Goal: Task Accomplishment & Management: Manage account settings

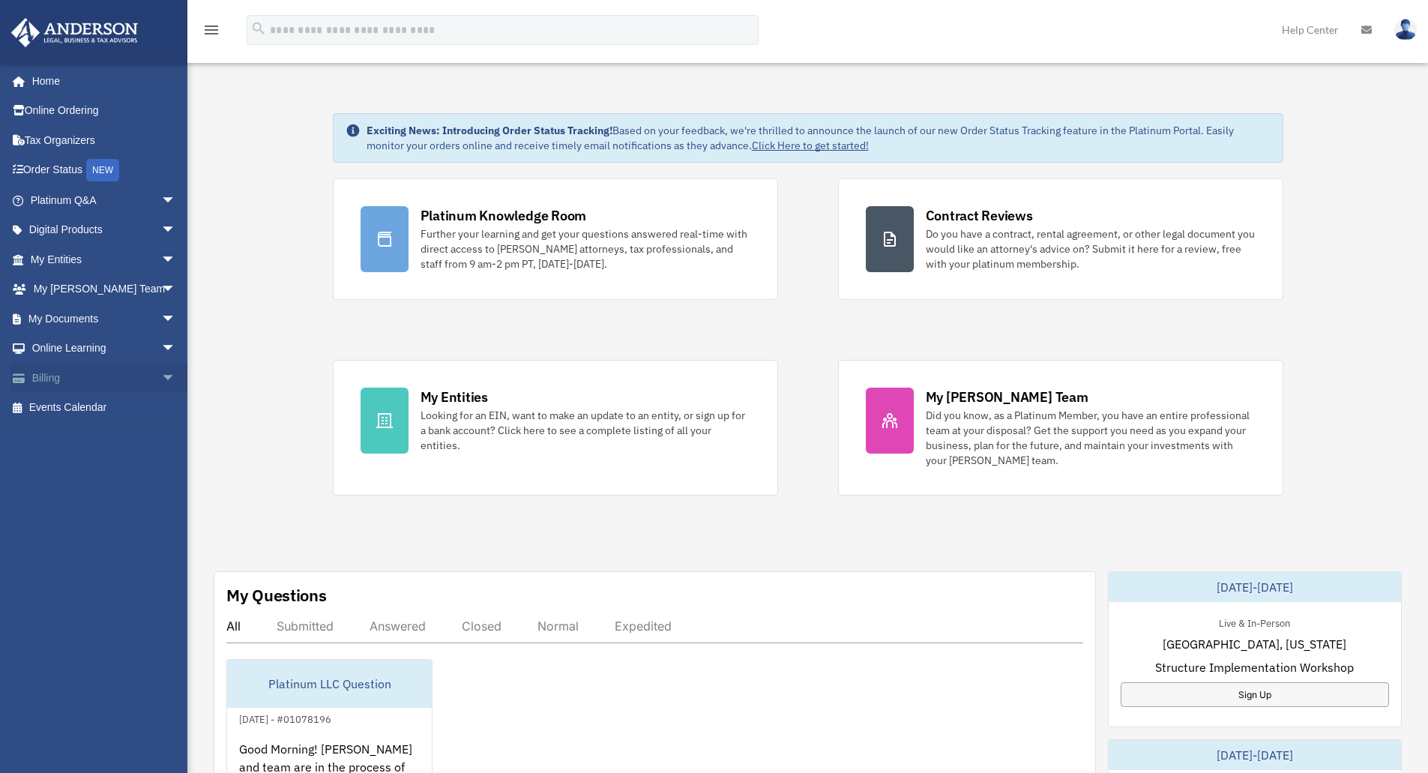
drag, startPoint x: 0, startPoint y: 0, endPoint x: 158, endPoint y: 377, distance: 408.8
click at [161, 377] on span "arrow_drop_down" at bounding box center [176, 378] width 30 height 31
click at [111, 468] on link "Manage Payments" at bounding box center [110, 468] width 178 height 30
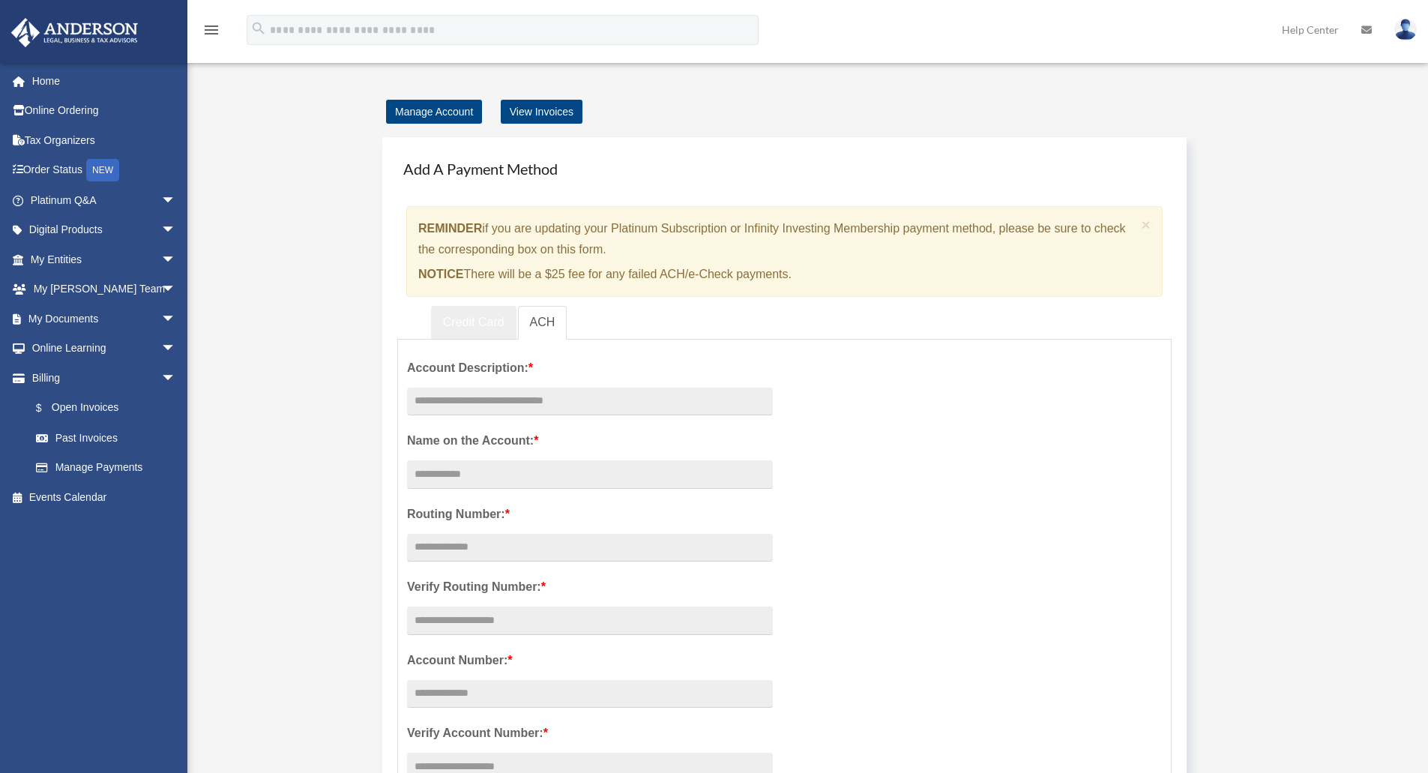
click at [468, 321] on link "Credit Card" at bounding box center [473, 323] width 85 height 34
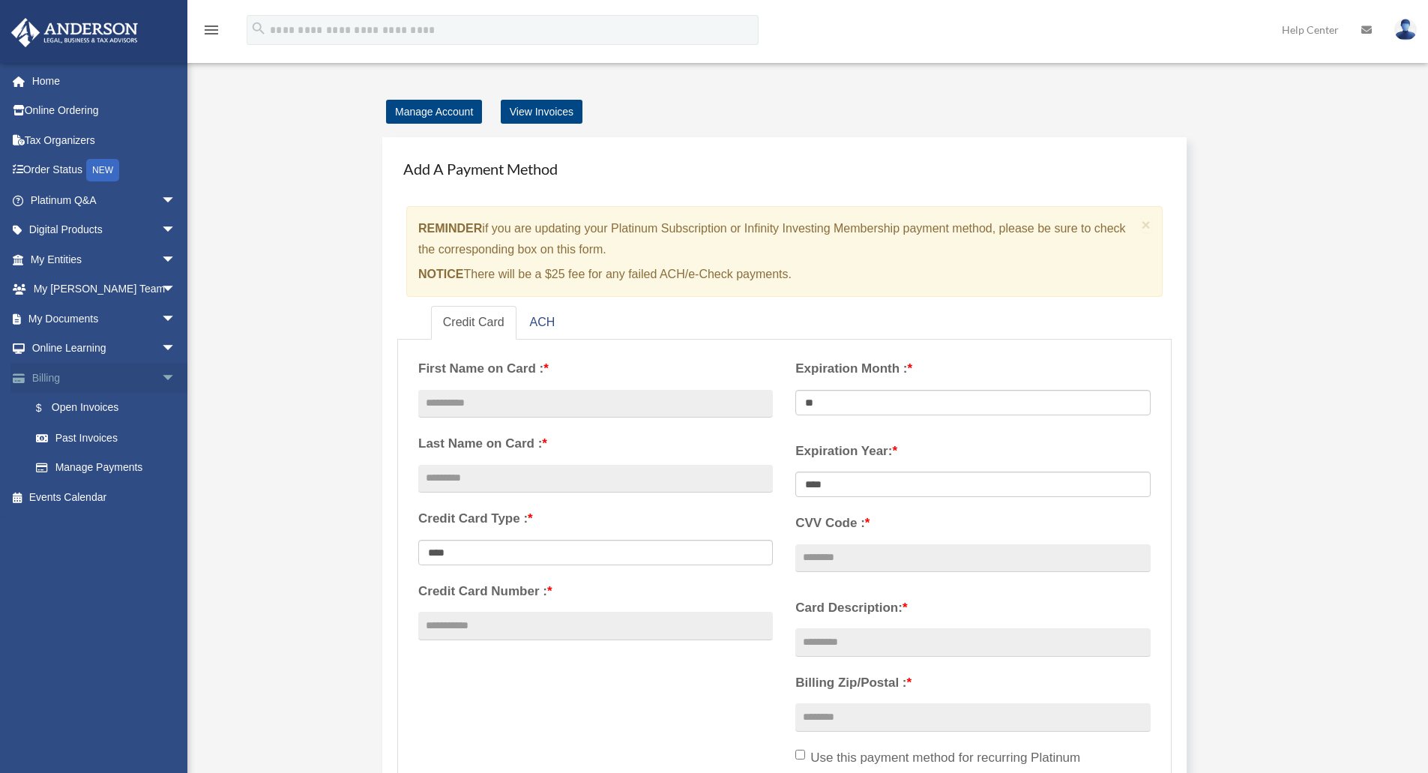
click at [161, 380] on span "arrow_drop_down" at bounding box center [176, 378] width 30 height 31
click at [71, 408] on link "Events Calendar" at bounding box center [104, 408] width 188 height 30
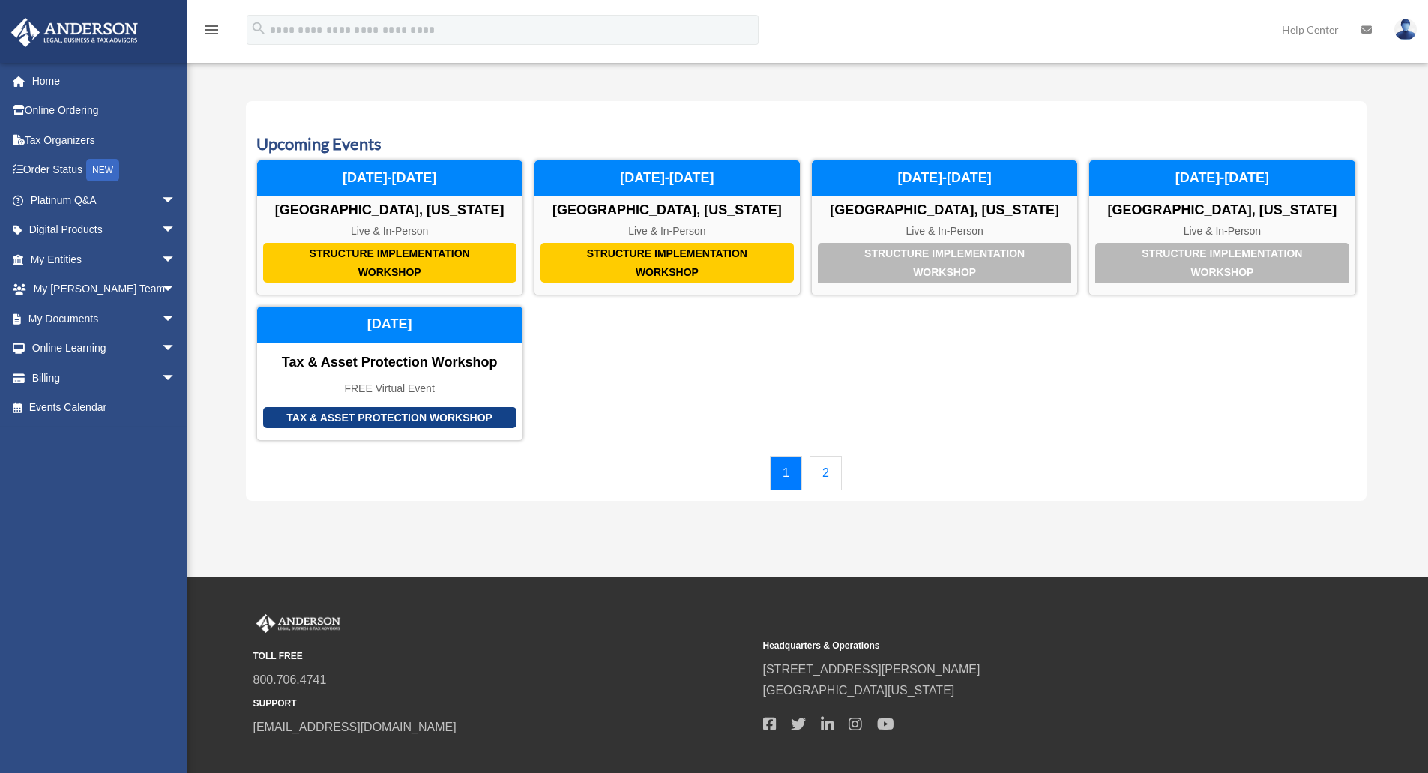
click at [831, 469] on link "2" at bounding box center [826, 473] width 32 height 34
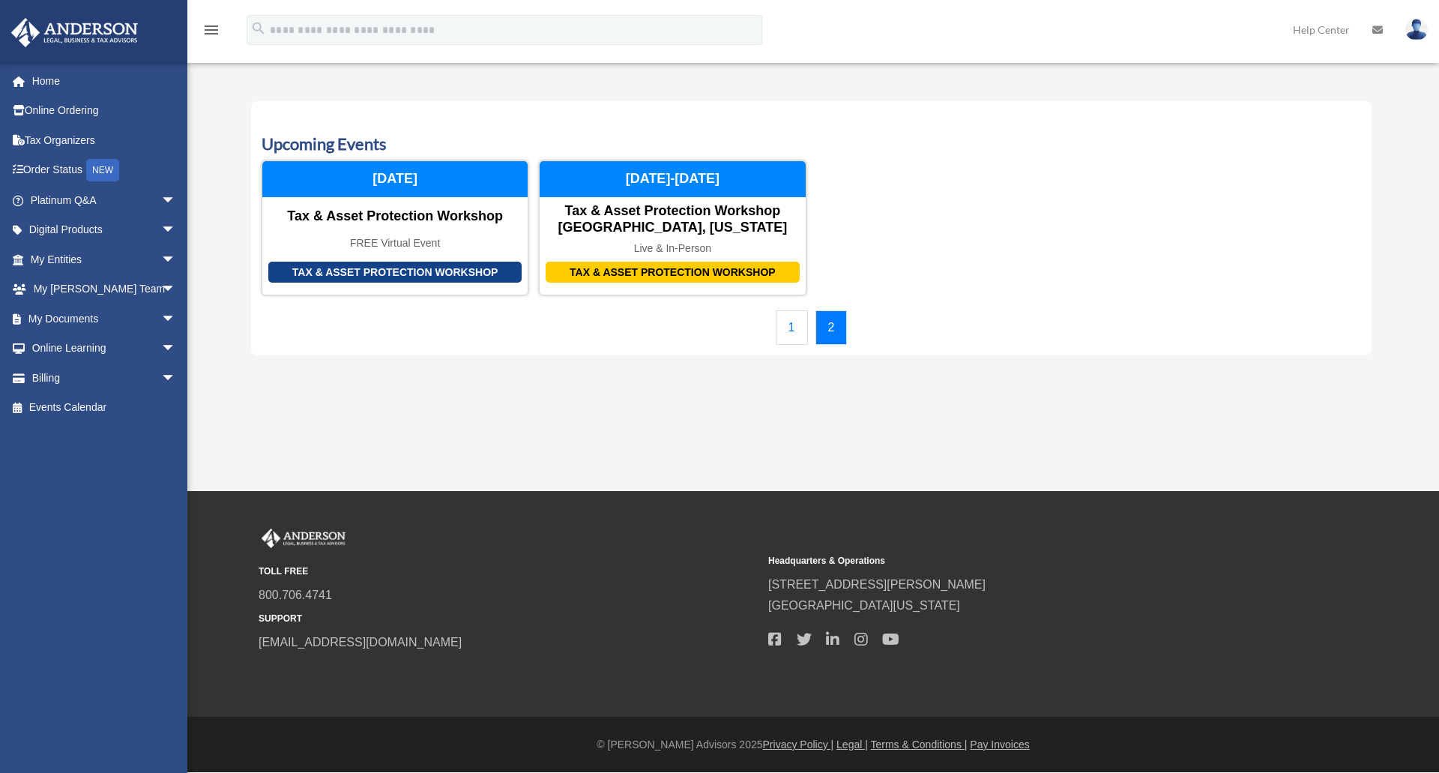
click at [787, 325] on link "1" at bounding box center [792, 327] width 32 height 34
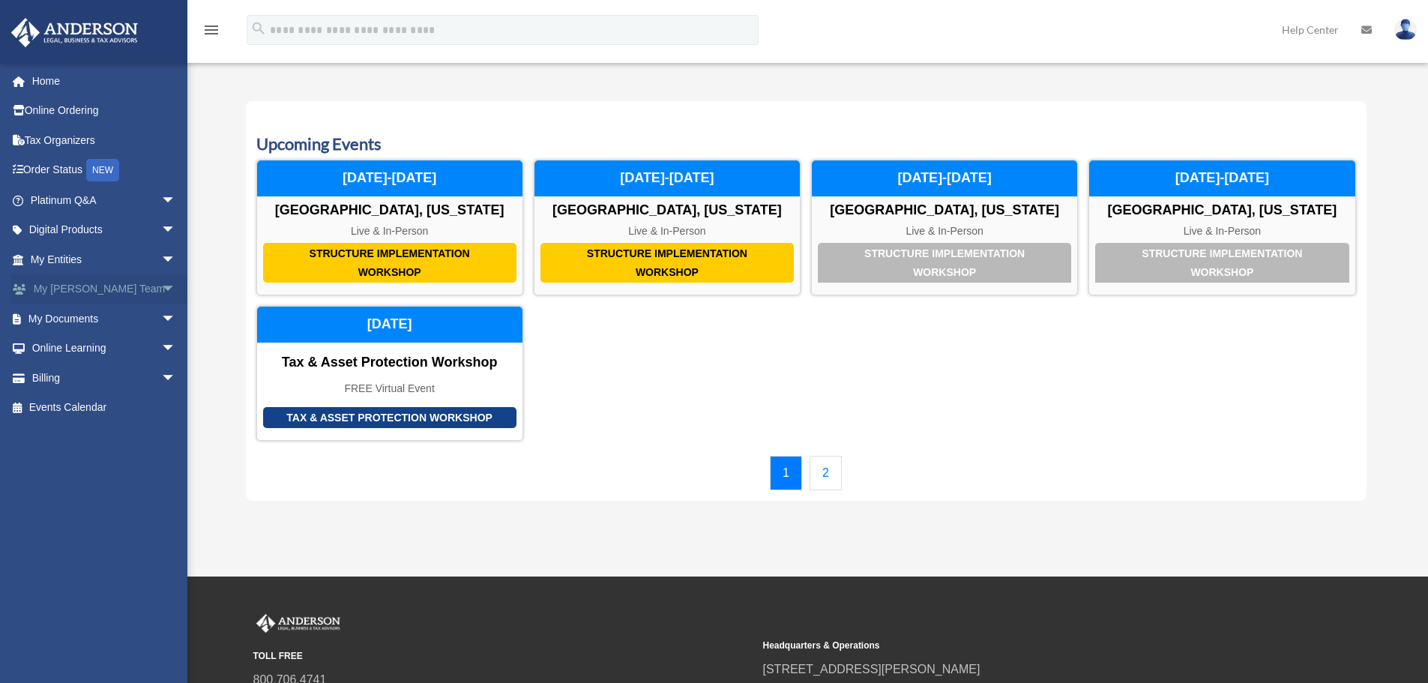
click at [161, 283] on span "arrow_drop_down" at bounding box center [176, 289] width 30 height 31
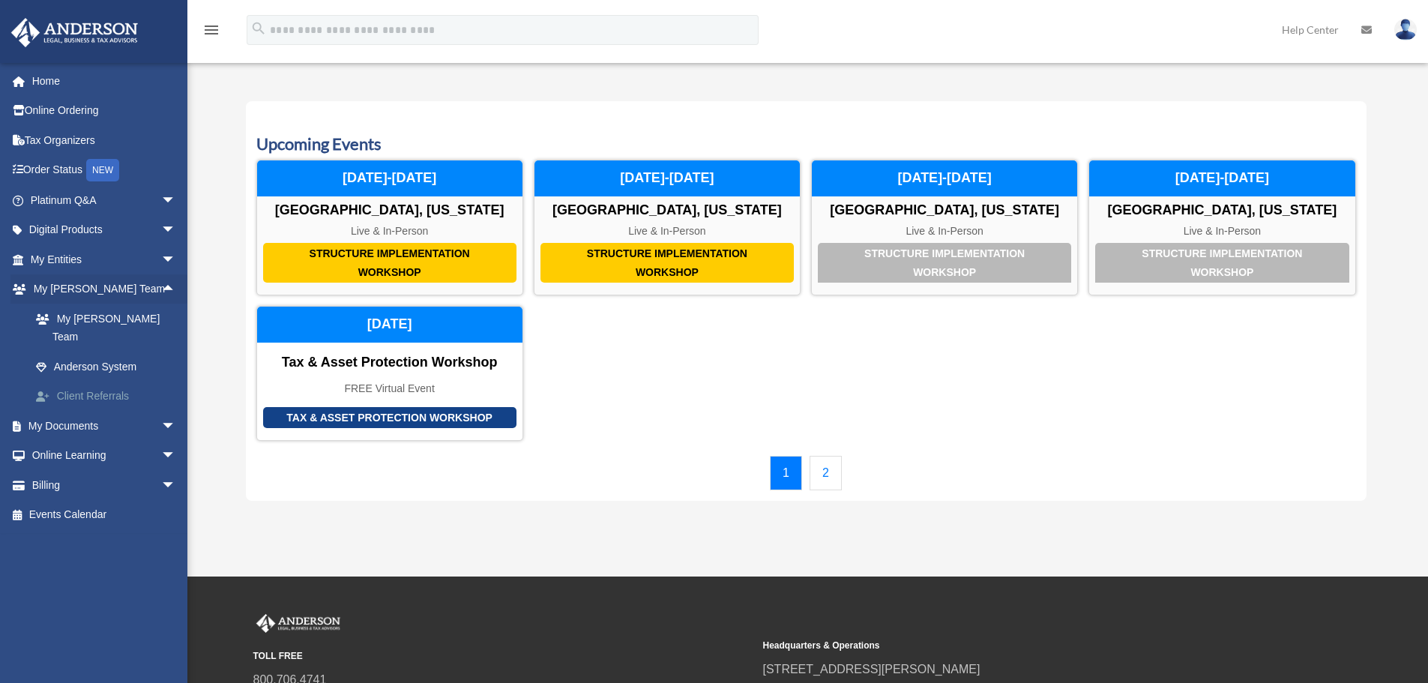
click at [106, 382] on link "Client Referrals" at bounding box center [110, 397] width 178 height 30
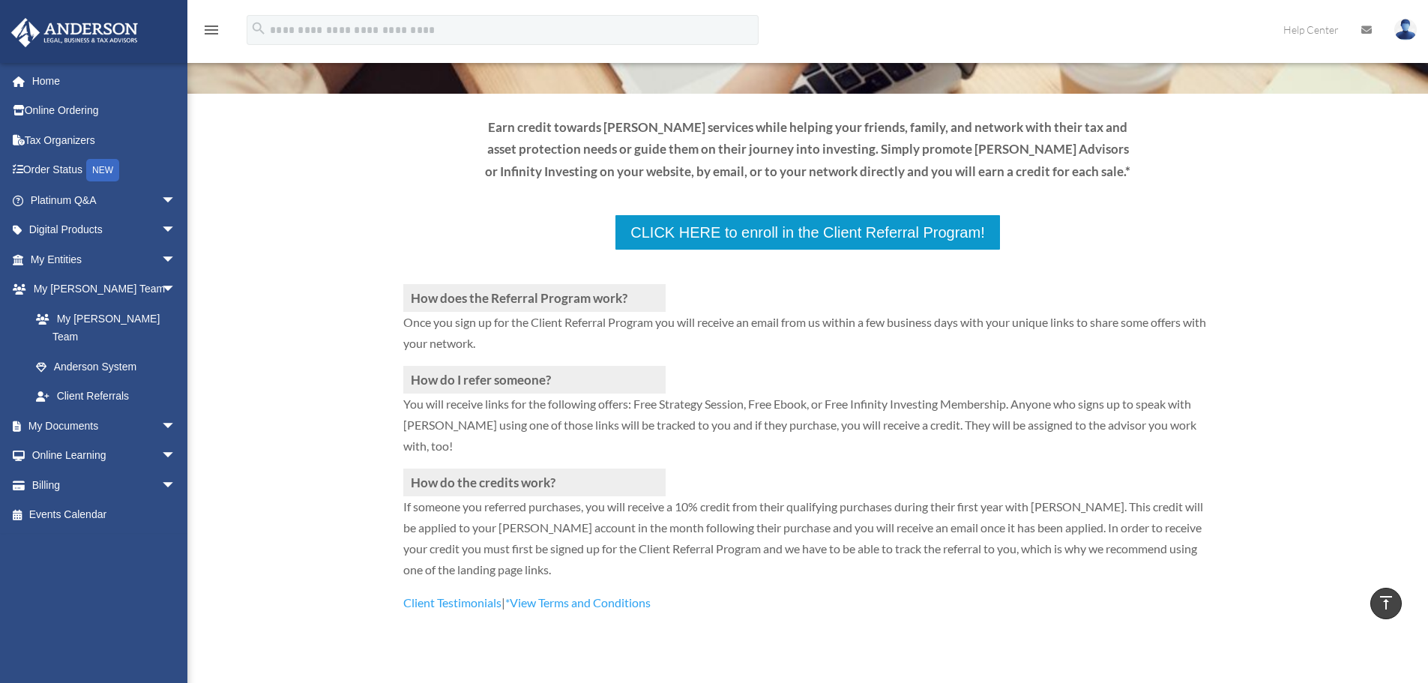
scroll to position [150, 0]
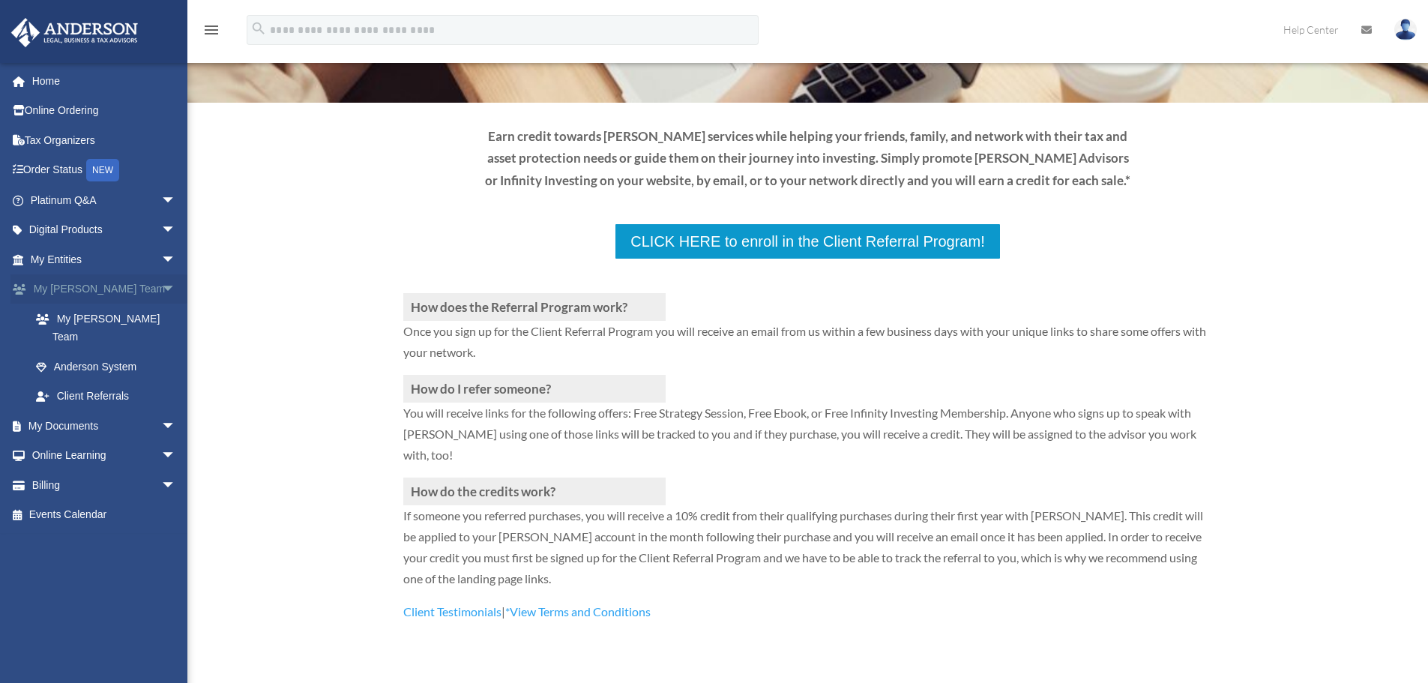
click at [161, 288] on span "arrow_drop_down" at bounding box center [176, 289] width 30 height 31
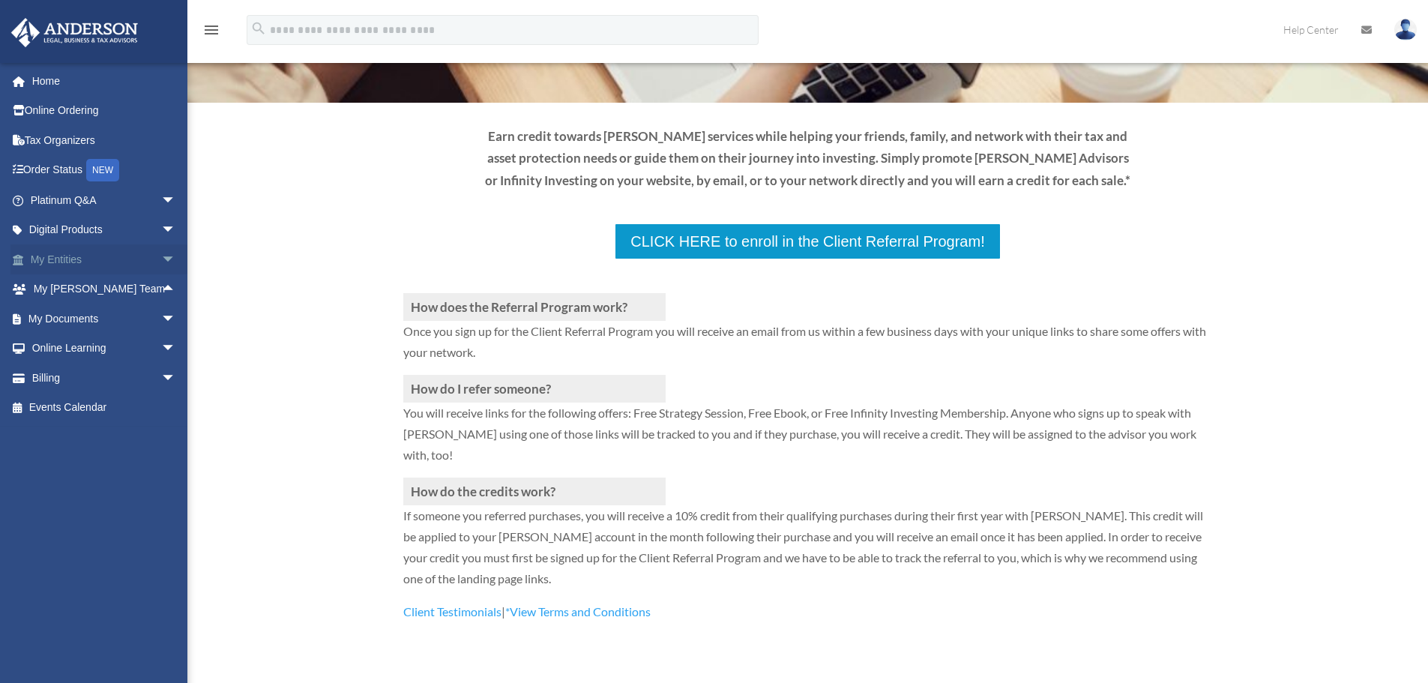
click at [161, 258] on span "arrow_drop_down" at bounding box center [176, 259] width 30 height 31
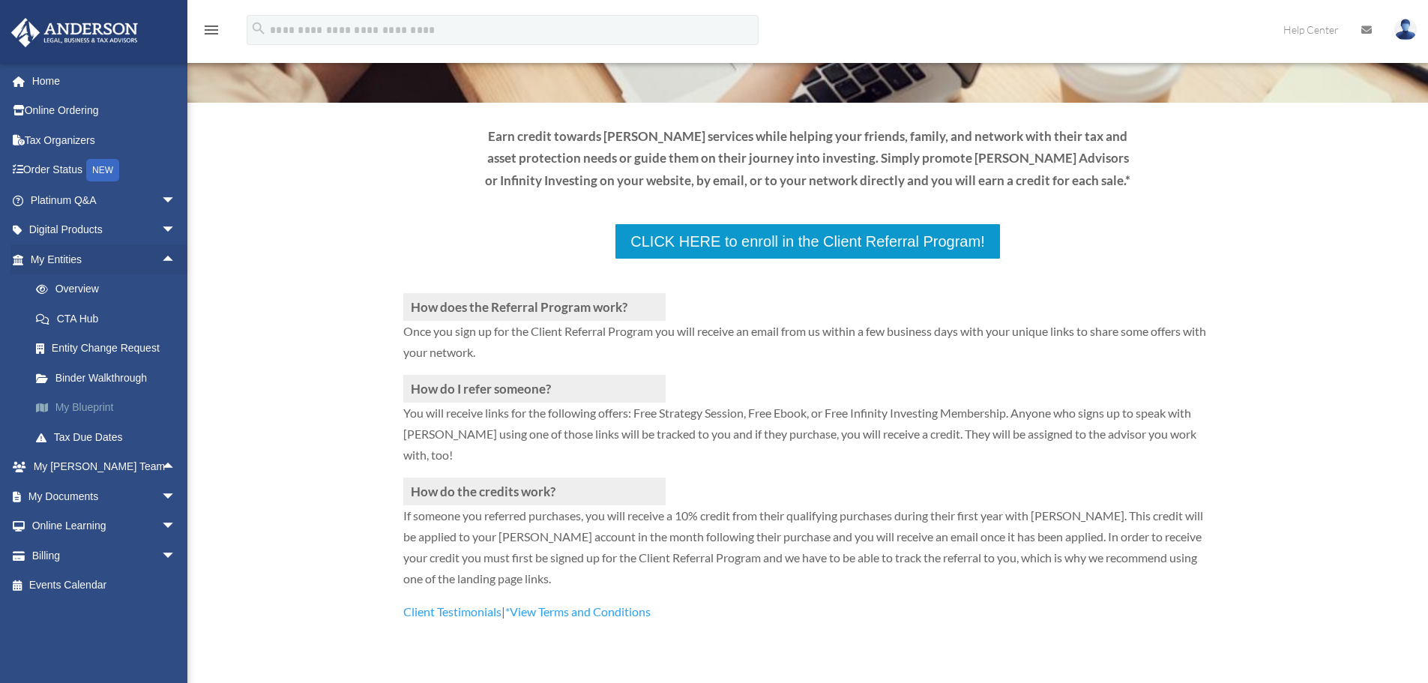
click at [82, 406] on link "My Blueprint" at bounding box center [110, 408] width 178 height 30
